Goal: Find specific page/section: Find specific page/section

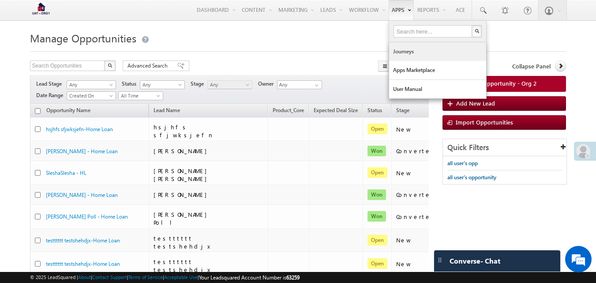
click at [400, 50] on link "Journeys" at bounding box center [437, 51] width 97 height 19
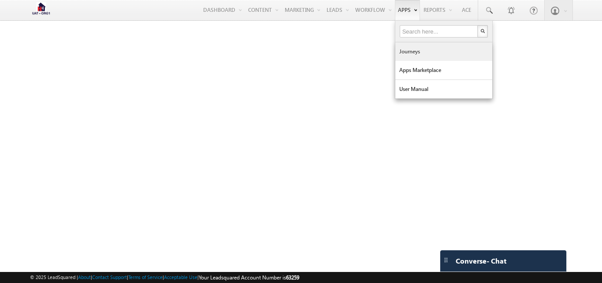
click at [408, 52] on link "Journeys" at bounding box center [444, 51] width 97 height 19
